Goal: Transaction & Acquisition: Obtain resource

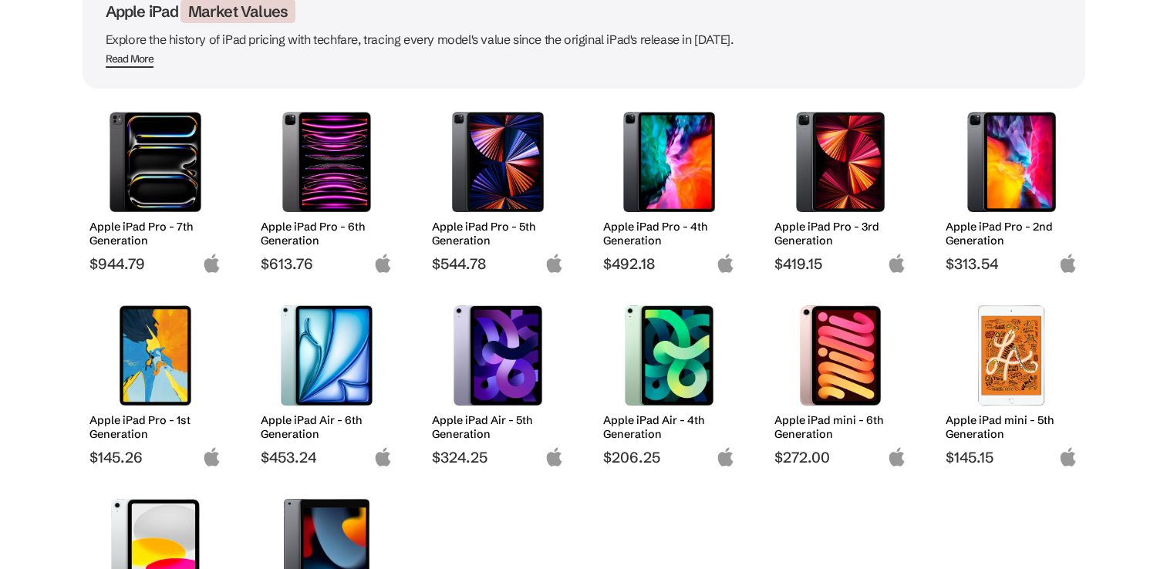
scroll to position [123, 0]
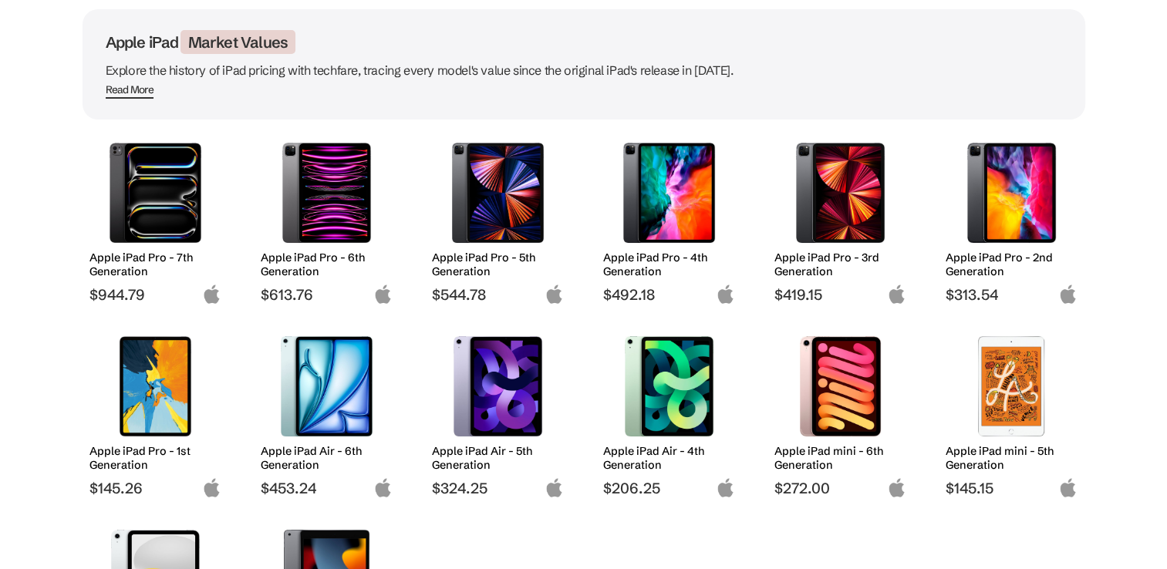
click at [198, 241] on div at bounding box center [155, 193] width 109 height 116
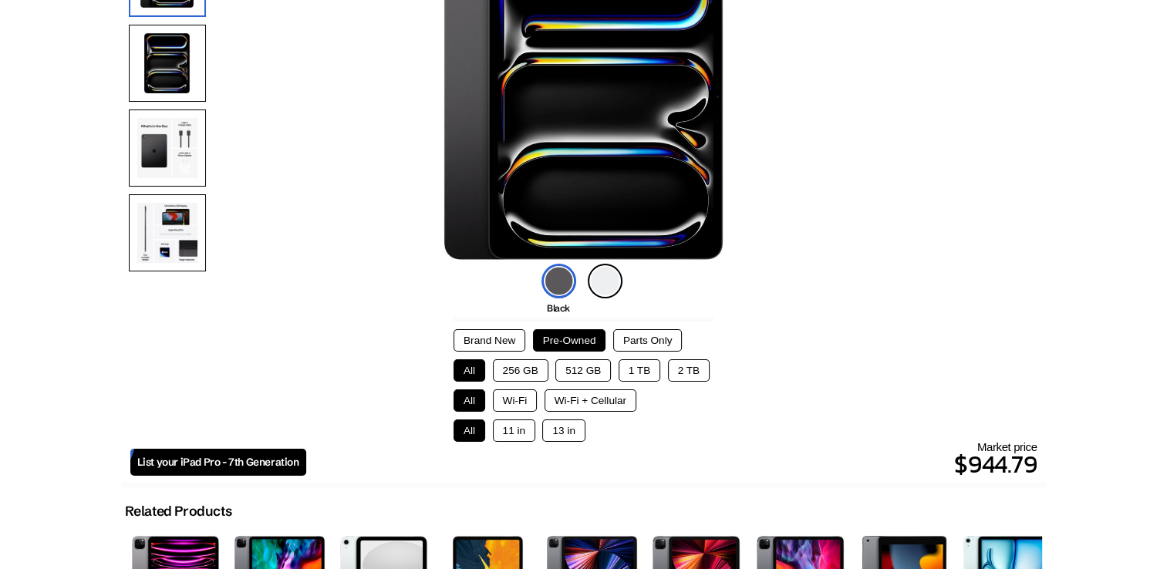
click at [523, 376] on button "256 GB" at bounding box center [521, 371] width 56 height 22
click at [630, 332] on button "Parts Only" at bounding box center [647, 340] width 69 height 22
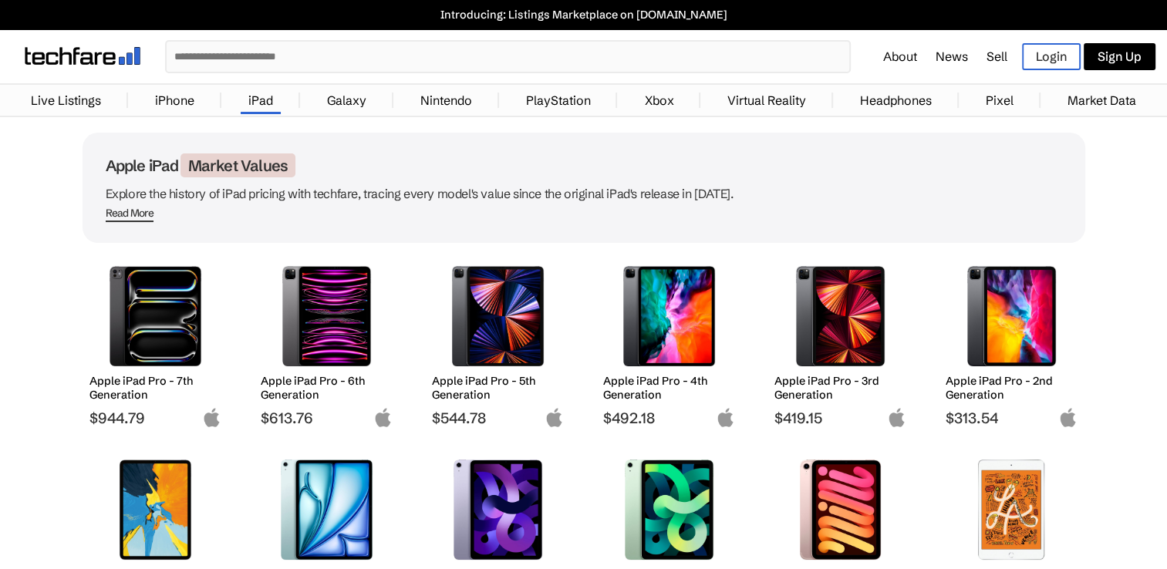
click at [177, 103] on link "iPhone" at bounding box center [174, 100] width 55 height 31
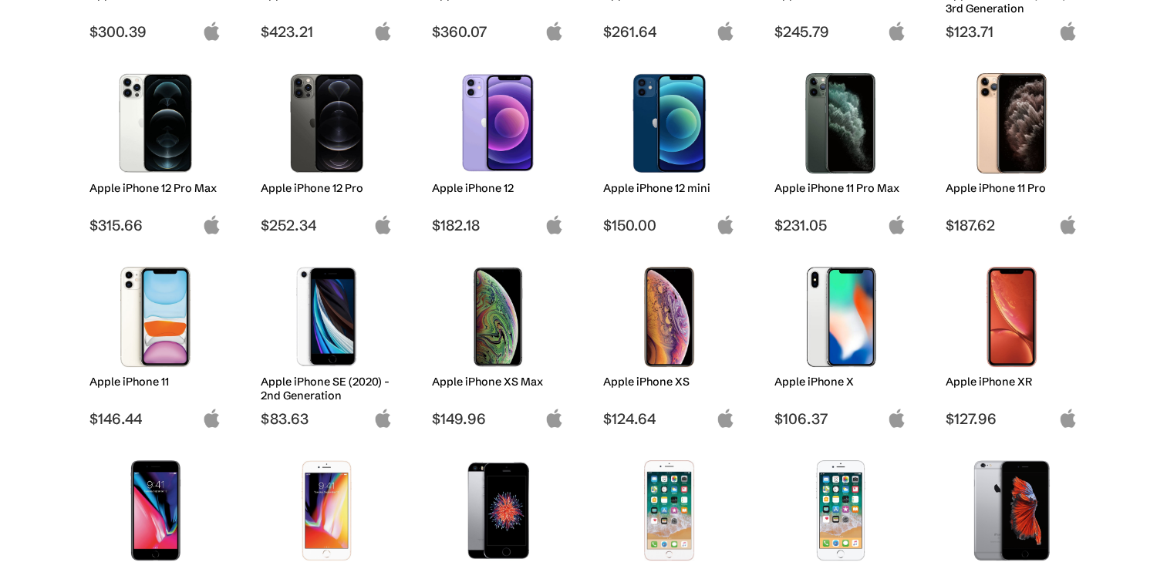
scroll to position [648, 0]
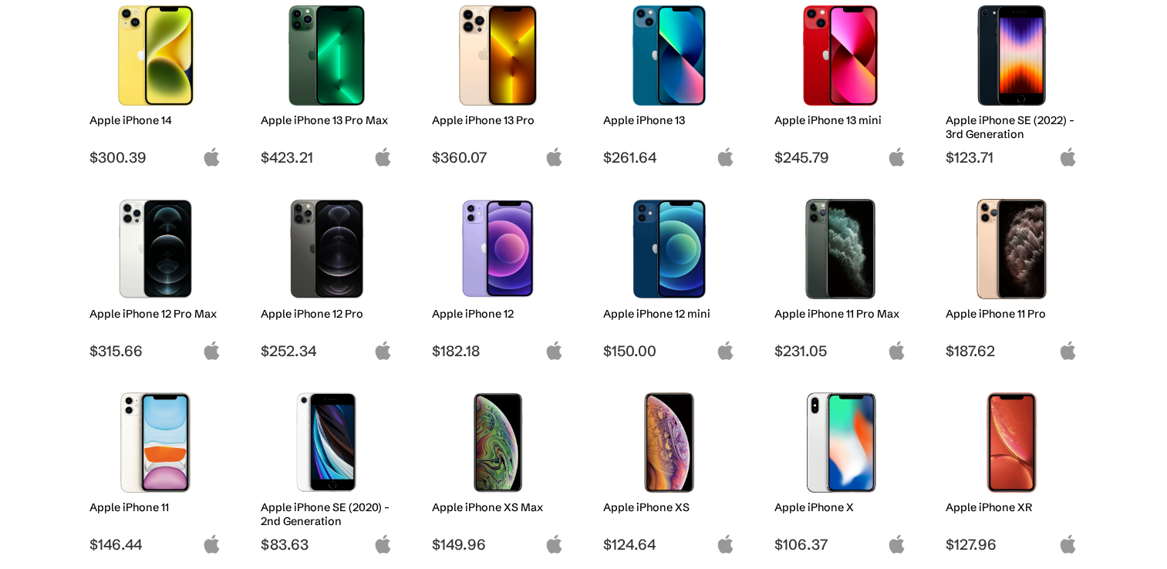
click at [639, 228] on img at bounding box center [669, 249] width 109 height 100
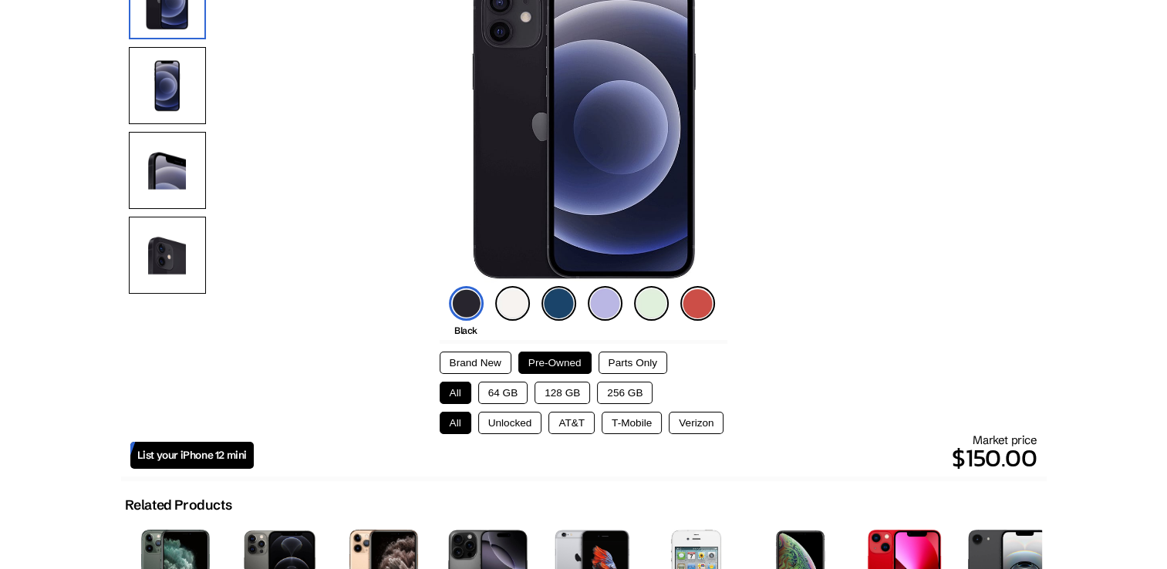
scroll to position [216, 0]
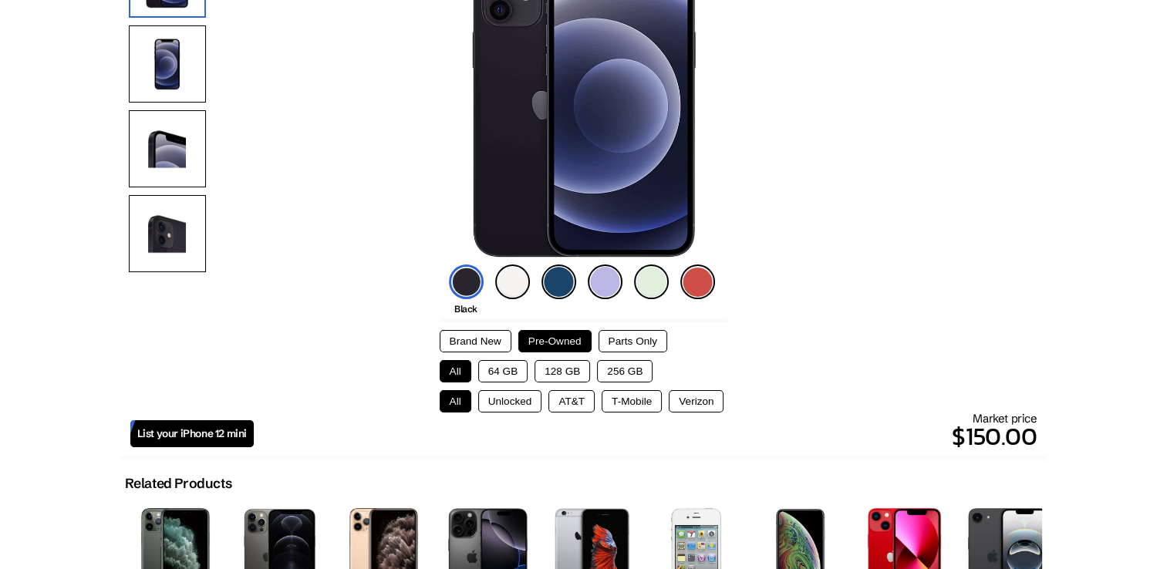
click at [705, 275] on img at bounding box center [697, 282] width 35 height 35
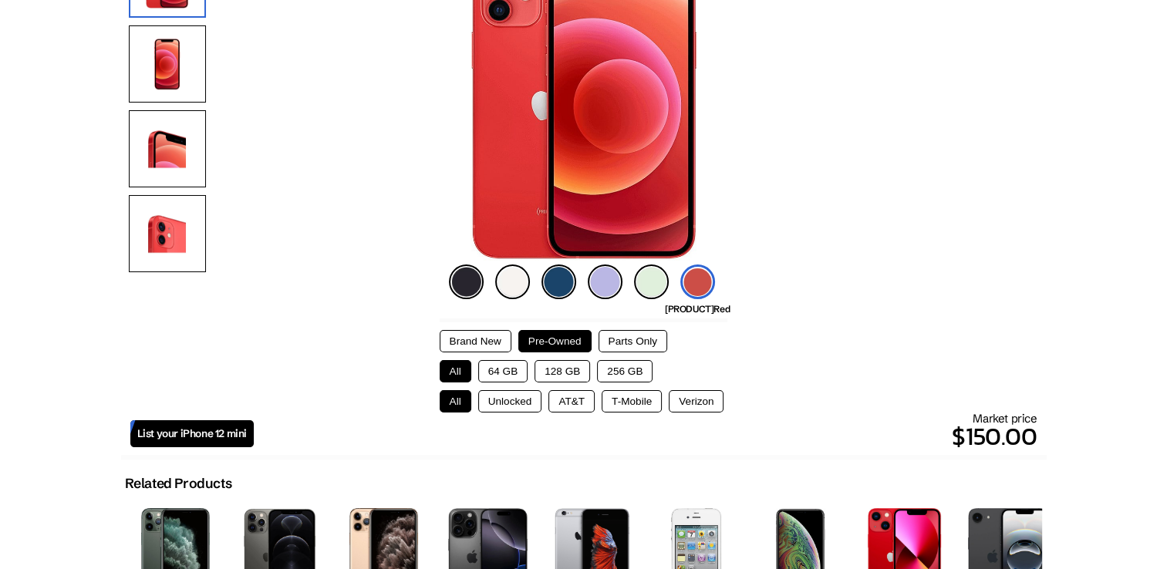
click at [515, 369] on button "64 GB" at bounding box center [503, 371] width 50 height 22
click at [515, 400] on button "Unlocked" at bounding box center [510, 401] width 64 height 22
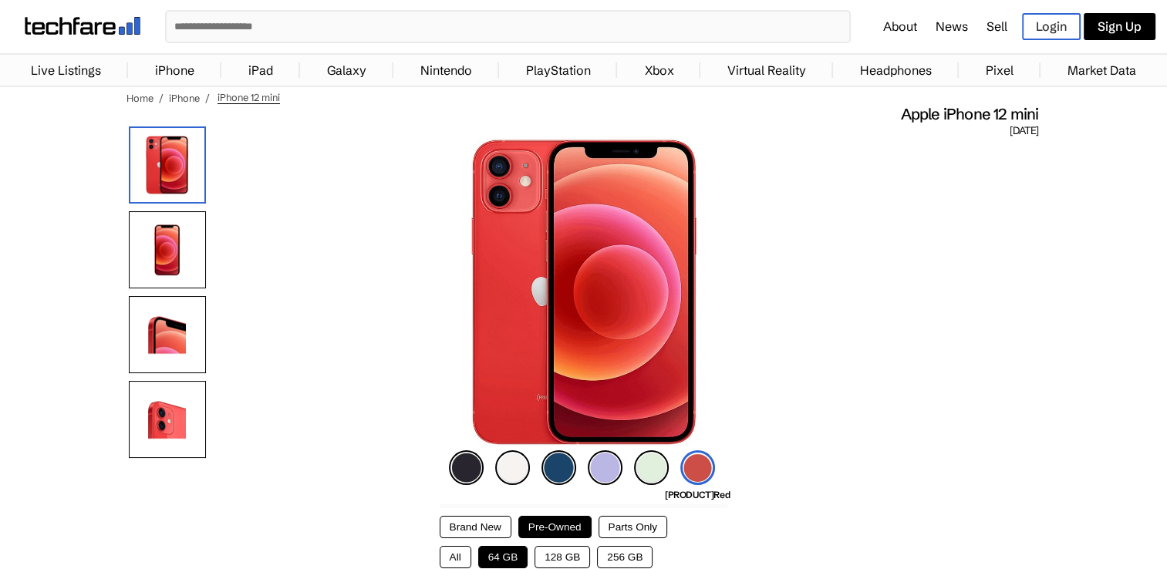
scroll to position [31, 0]
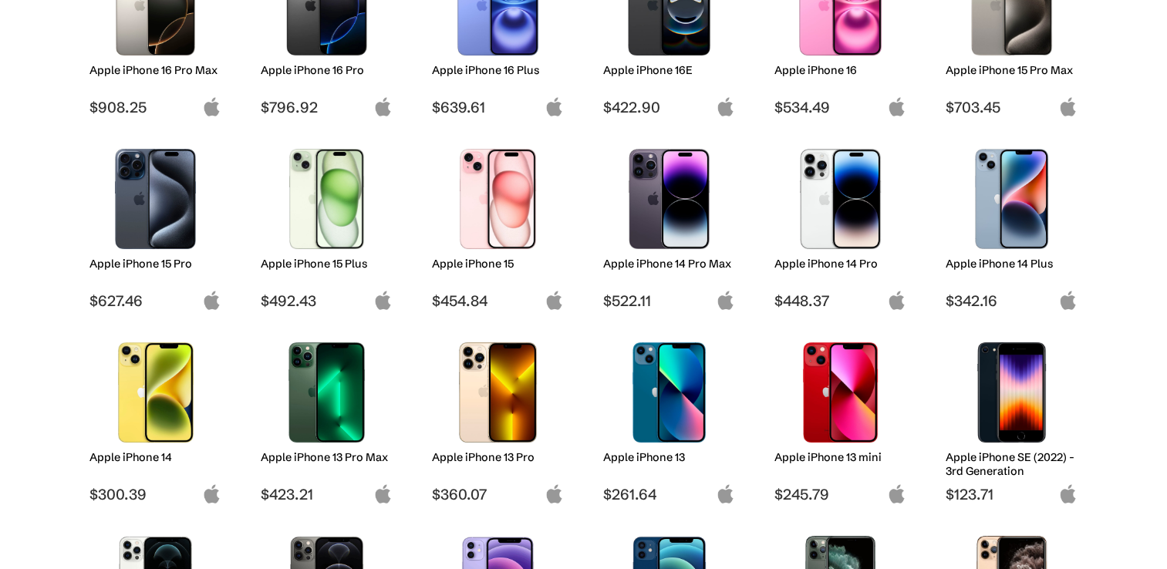
scroll to position [309, 0]
